Goal: Find specific page/section: Find specific page/section

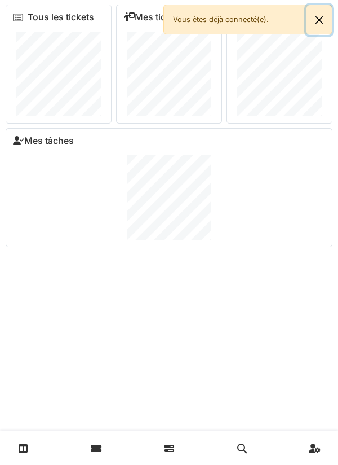
click at [319, 22] on button "Close" at bounding box center [319, 20] width 25 height 30
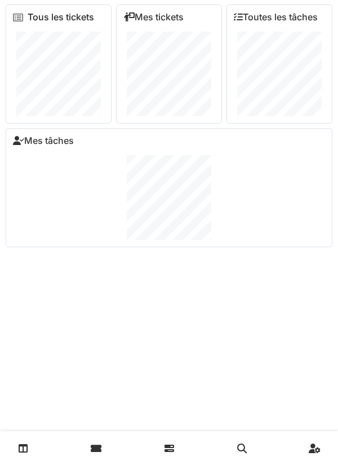
click at [30, 19] on link "Tous les tickets" at bounding box center [61, 17] width 67 height 11
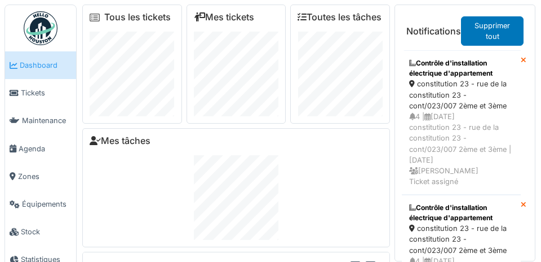
click at [26, 183] on link "Zones" at bounding box center [40, 176] width 71 height 28
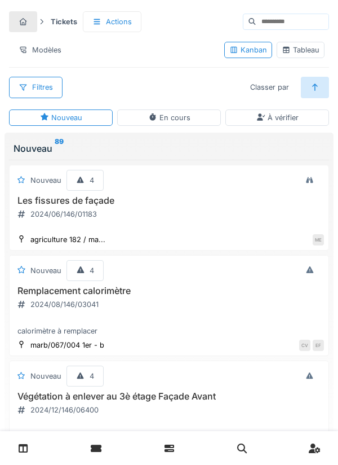
click at [37, 90] on div "Filtres" at bounding box center [36, 87] width 54 height 21
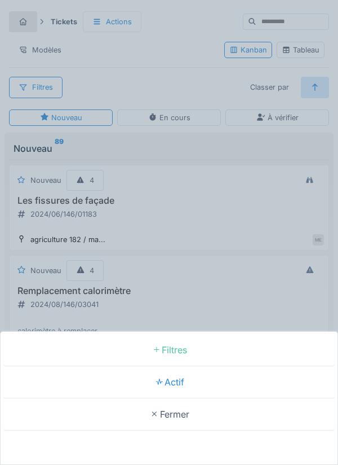
click at [175, 342] on div "Filtres" at bounding box center [169, 350] width 333 height 32
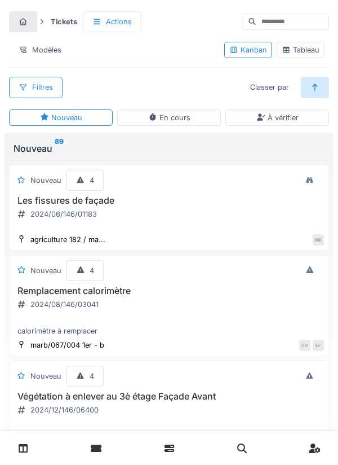
click at [29, 90] on div "Filtres" at bounding box center [36, 87] width 54 height 21
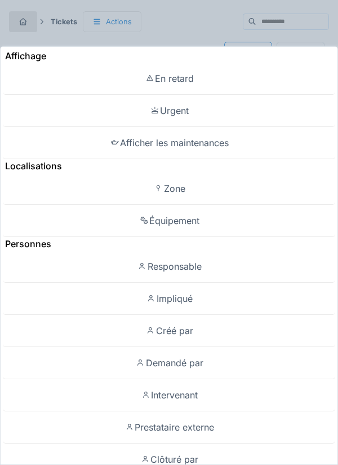
click at [175, 172] on div "Zone" at bounding box center [169, 188] width 333 height 32
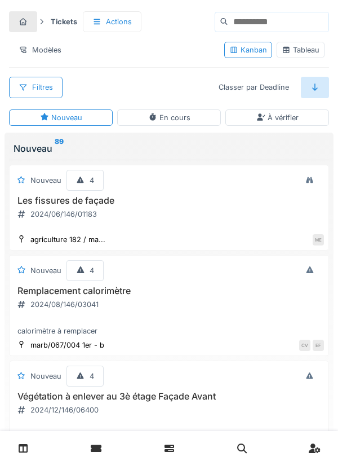
click at [270, 20] on input at bounding box center [278, 21] width 100 height 19
click at [253, 19] on input at bounding box center [278, 21] width 100 height 19
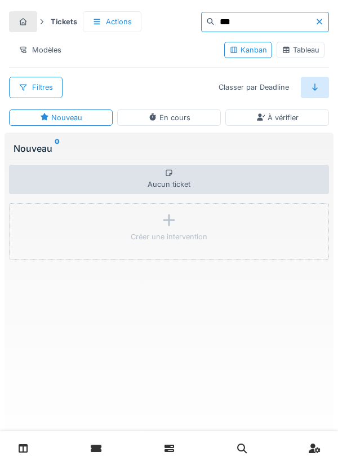
type input "**"
click at [322, 26] on div at bounding box center [322, 21] width 14 height 11
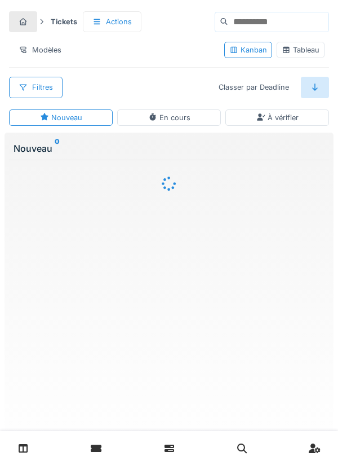
click at [326, 23] on input at bounding box center [278, 21] width 100 height 19
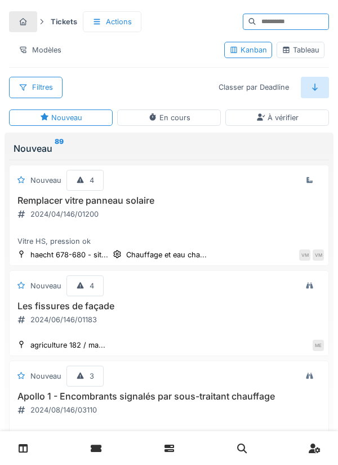
click at [43, 84] on div "Filtres" at bounding box center [36, 87] width 54 height 21
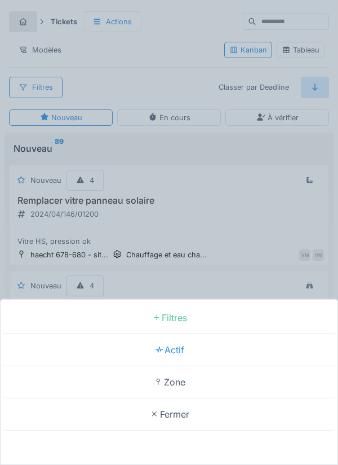
click at [181, 318] on div "Filtres" at bounding box center [169, 318] width 333 height 32
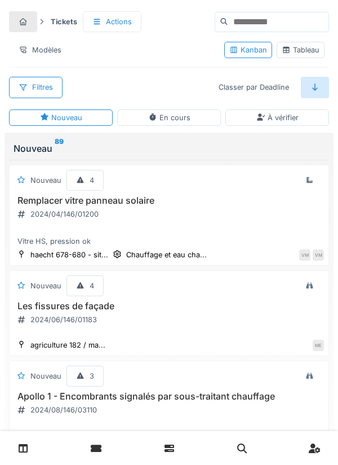
click at [271, 19] on input at bounding box center [278, 21] width 100 height 19
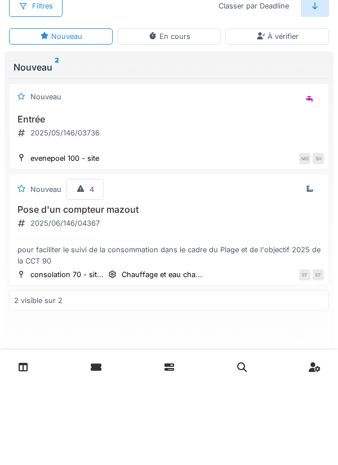
type input "*"
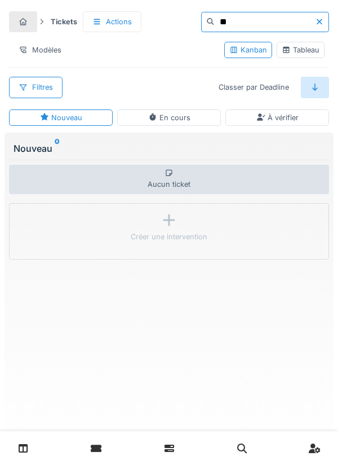
type input "*"
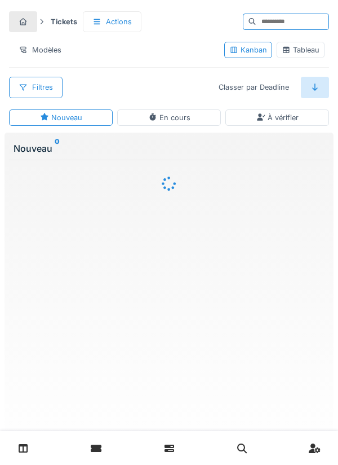
click at [38, 96] on div "Filtres" at bounding box center [36, 87] width 54 height 21
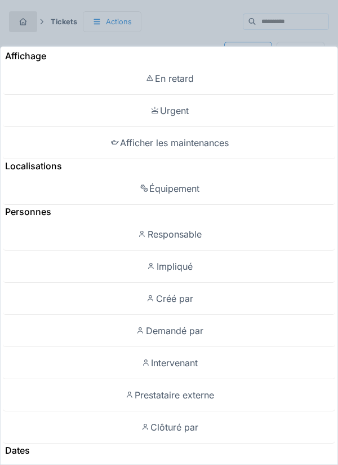
click at [37, 159] on div "Localisations" at bounding box center [169, 166] width 333 height 14
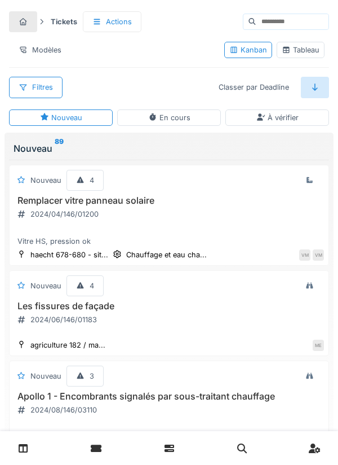
click at [42, 90] on div "Filtres" at bounding box center [36, 87] width 54 height 21
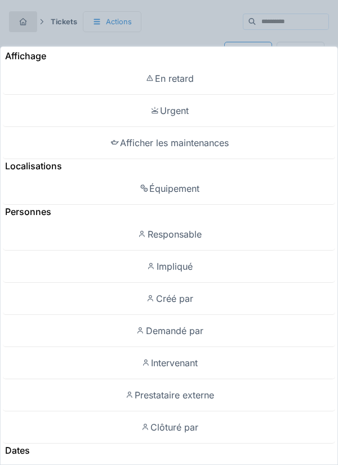
click at [45, 159] on div "Localisations" at bounding box center [169, 166] width 333 height 14
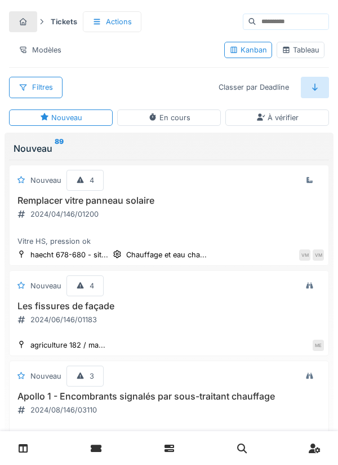
click at [183, 125] on div "En cours" at bounding box center [169, 117] width 104 height 16
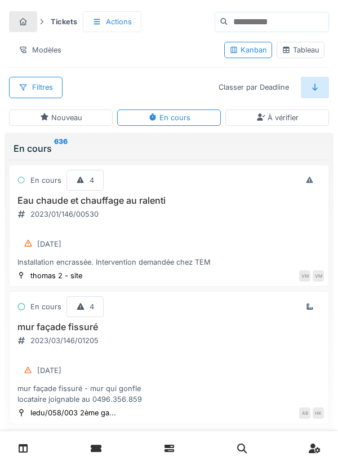
click at [278, 25] on input at bounding box center [278, 21] width 100 height 19
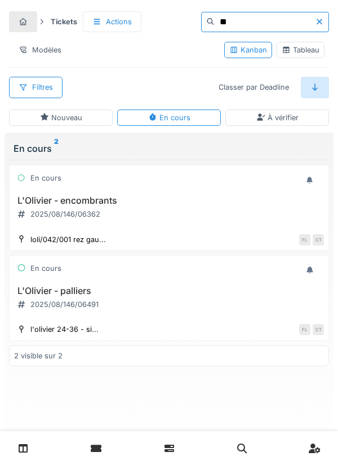
type input "*"
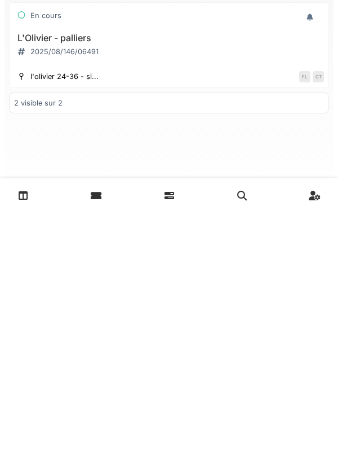
type input "**********"
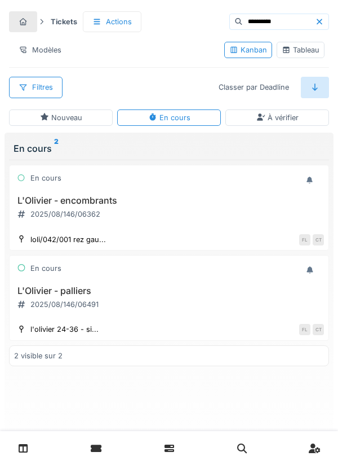
click at [67, 299] on div "2025/08/146/06491" at bounding box center [64, 304] width 68 height 11
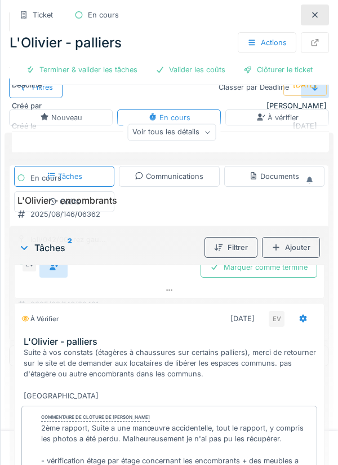
scroll to position [143, 0]
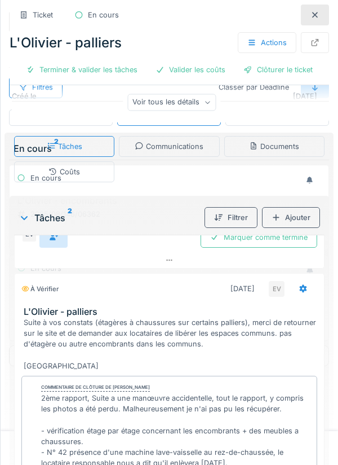
click at [198, 77] on div "Valider les coûts" at bounding box center [191, 70] width 88 height 20
click at [195, 69] on div "Valider les coûts" at bounding box center [191, 70] width 88 height 20
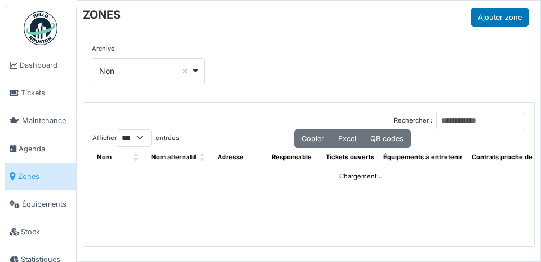
select select "***"
click at [33, 141] on link "Agenda" at bounding box center [40, 149] width 71 height 28
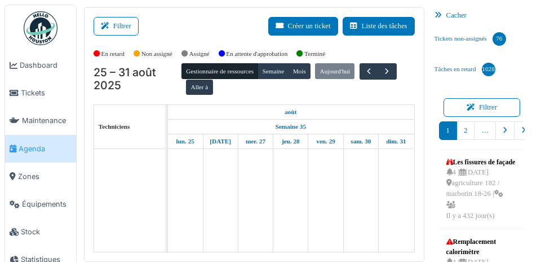
click at [116, 26] on button "Filtrer" at bounding box center [116, 26] width 45 height 19
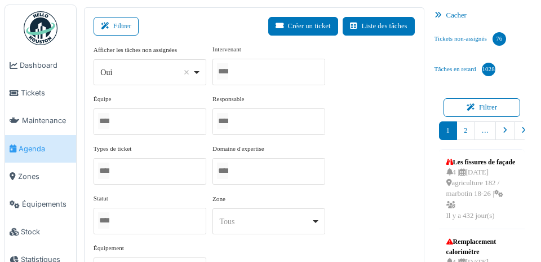
click at [132, 25] on button "Filtrer" at bounding box center [116, 26] width 45 height 19
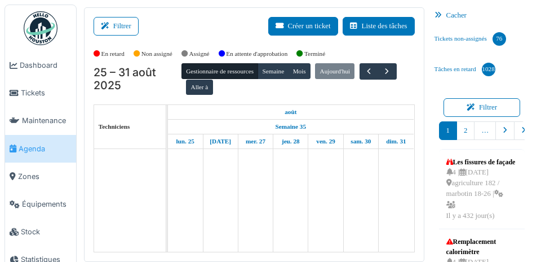
click at [117, 24] on button "Filtrer" at bounding box center [116, 26] width 45 height 19
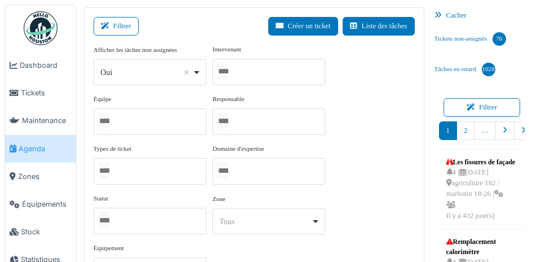
click at [285, 70] on div at bounding box center [269, 72] width 113 height 26
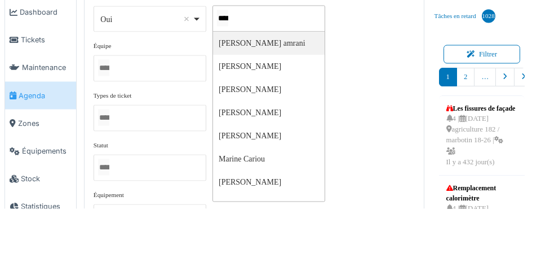
type input "*****"
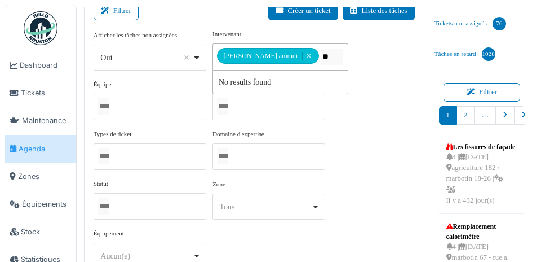
scroll to position [14, 0]
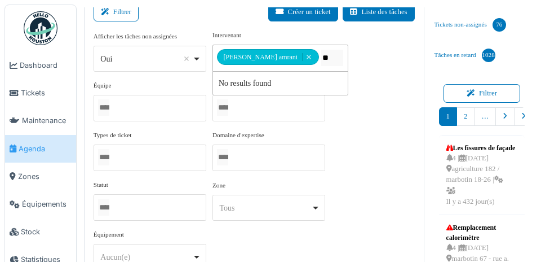
click at [124, 12] on button "Filtrer" at bounding box center [116, 12] width 45 height 19
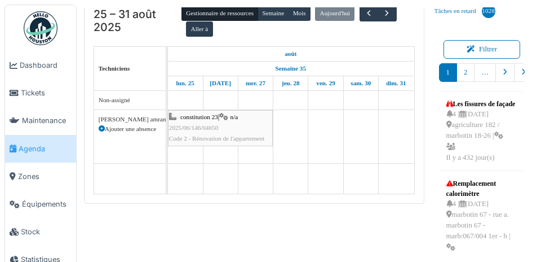
scroll to position [69, 0]
click at [47, 184] on link "Zones" at bounding box center [40, 176] width 71 height 28
click at [34, 183] on link "Zones" at bounding box center [40, 176] width 71 height 28
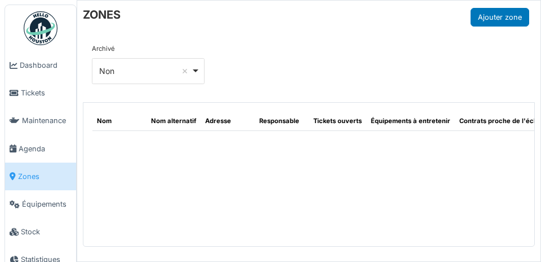
select select "***"
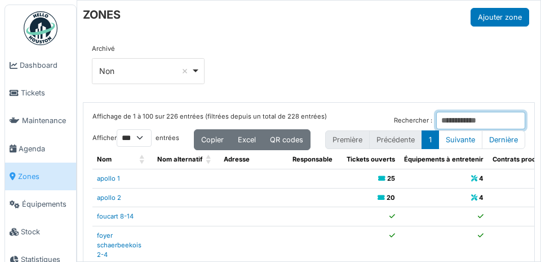
click at [449, 114] on input "Rechercher :" at bounding box center [480, 120] width 89 height 17
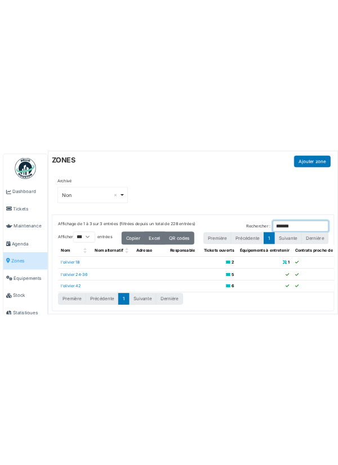
scroll to position [10, 0]
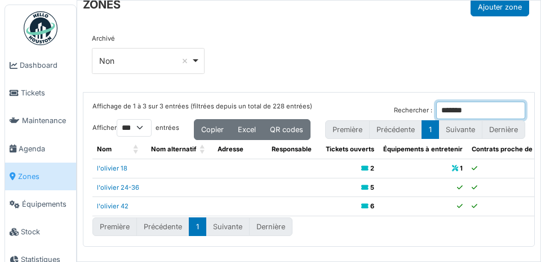
type input "*******"
click at [342, 189] on td "5" at bounding box center [349, 187] width 57 height 19
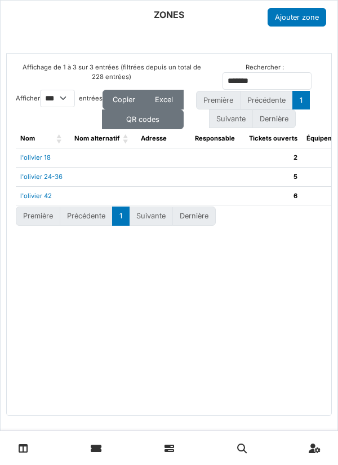
scroll to position [0, 0]
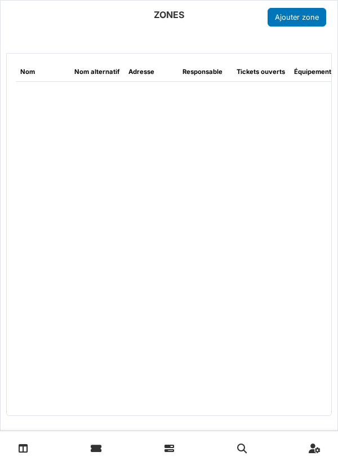
select select "***"
